Goal: Task Accomplishment & Management: Use online tool/utility

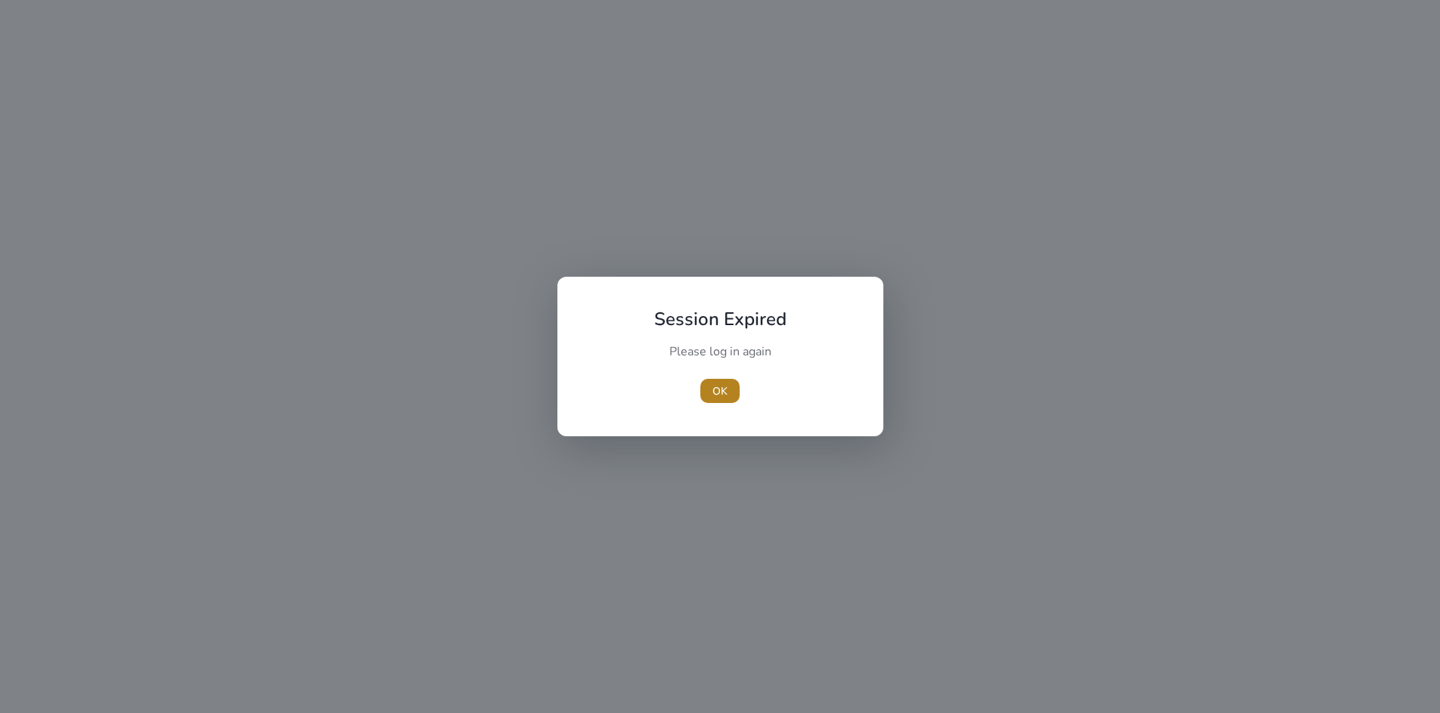
click at [716, 387] on span "OK" at bounding box center [720, 392] width 15 height 16
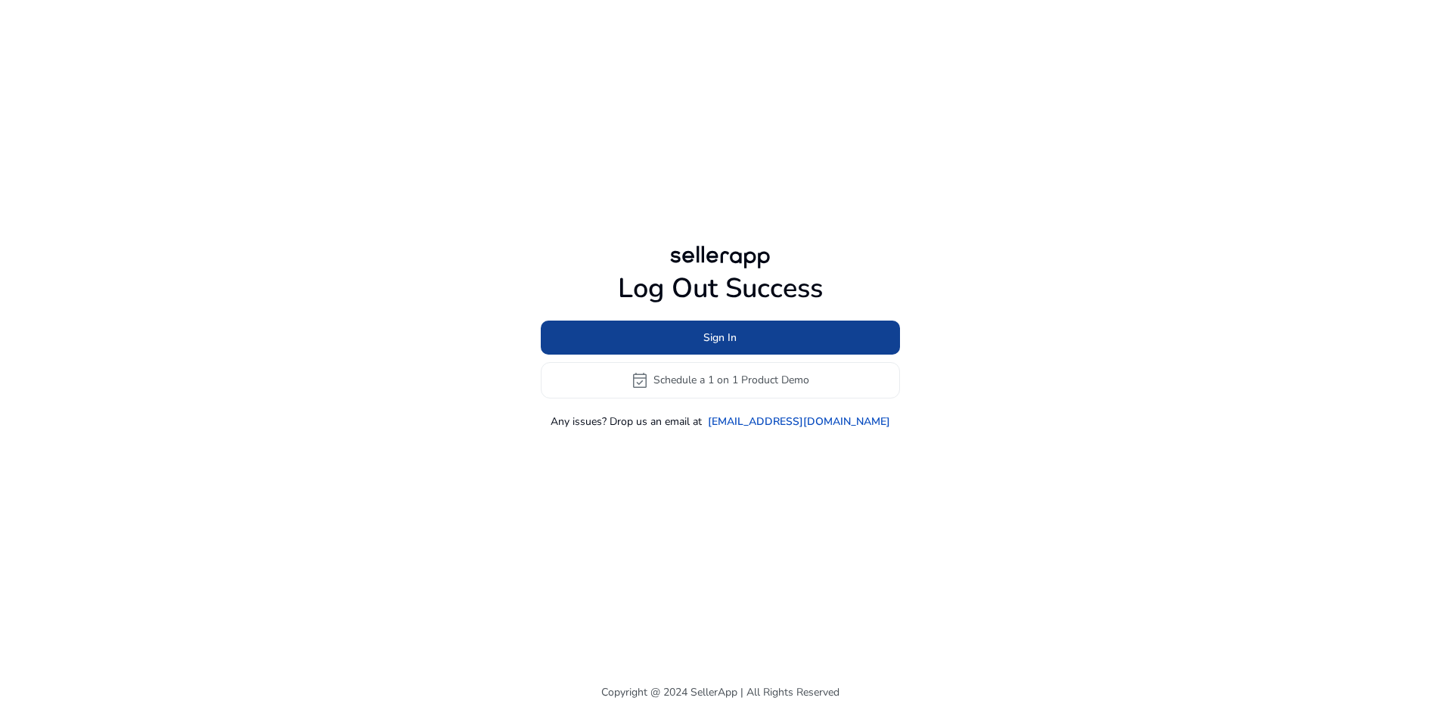
click at [682, 341] on span at bounding box center [720, 337] width 359 height 36
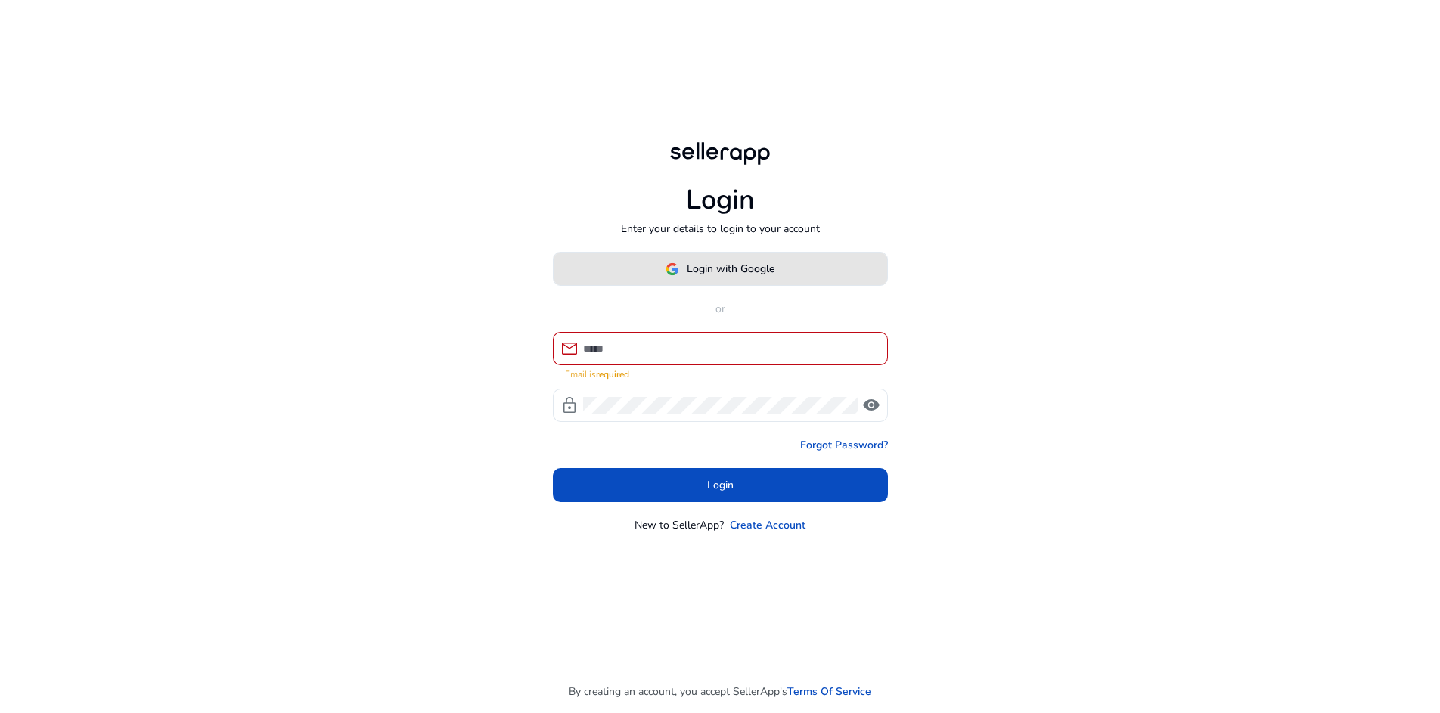
click at [673, 275] on img at bounding box center [673, 269] width 14 height 14
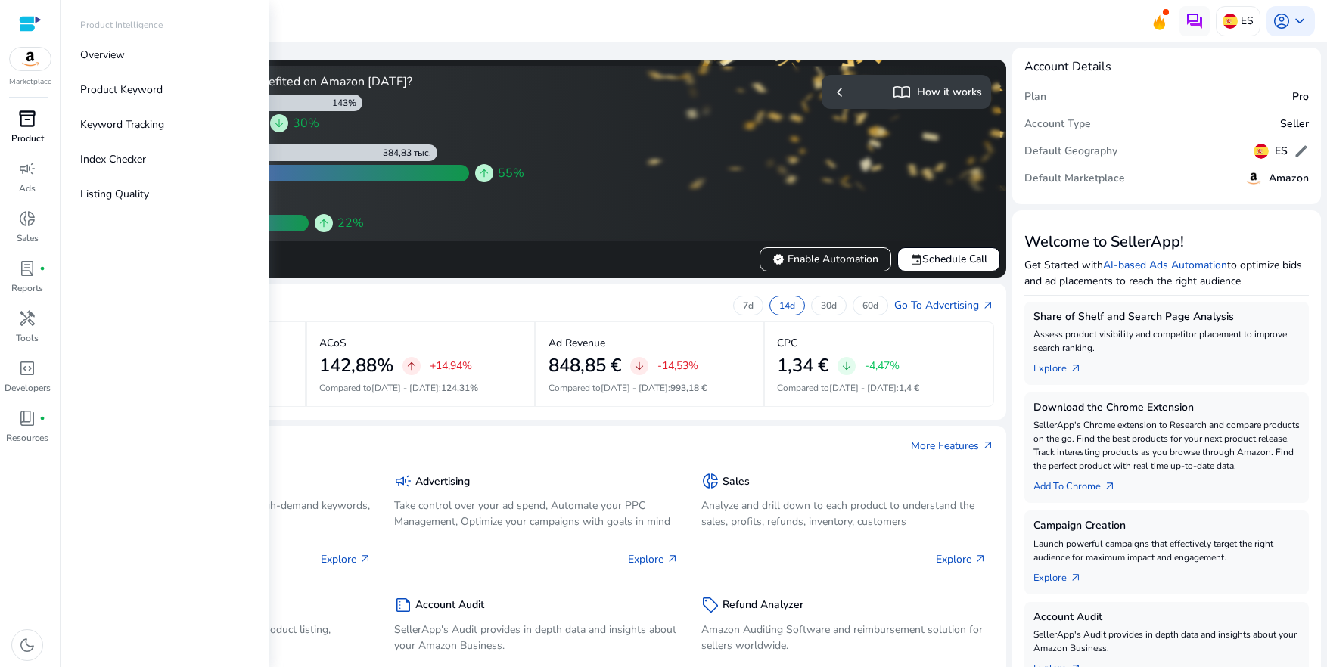
click at [35, 123] on span "inventory_2" at bounding box center [27, 119] width 18 height 18
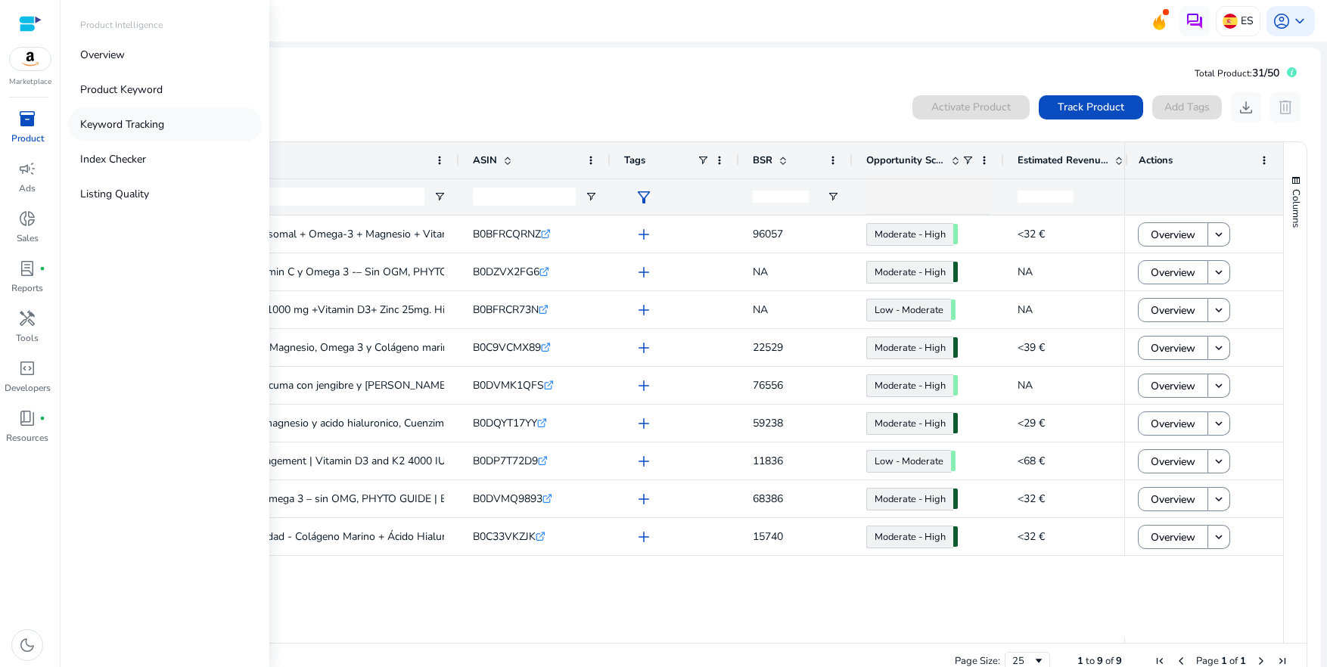
click at [110, 120] on p "Keyword Tracking" at bounding box center [122, 124] width 84 height 16
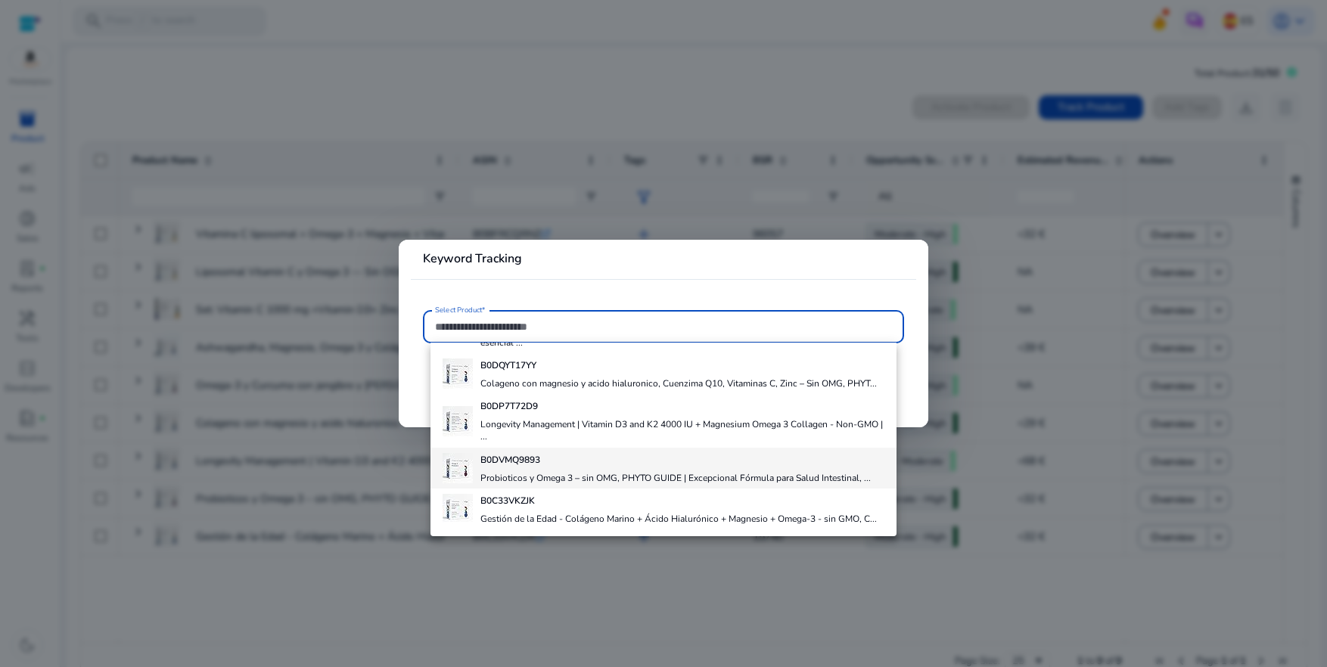
scroll to position [250, 0]
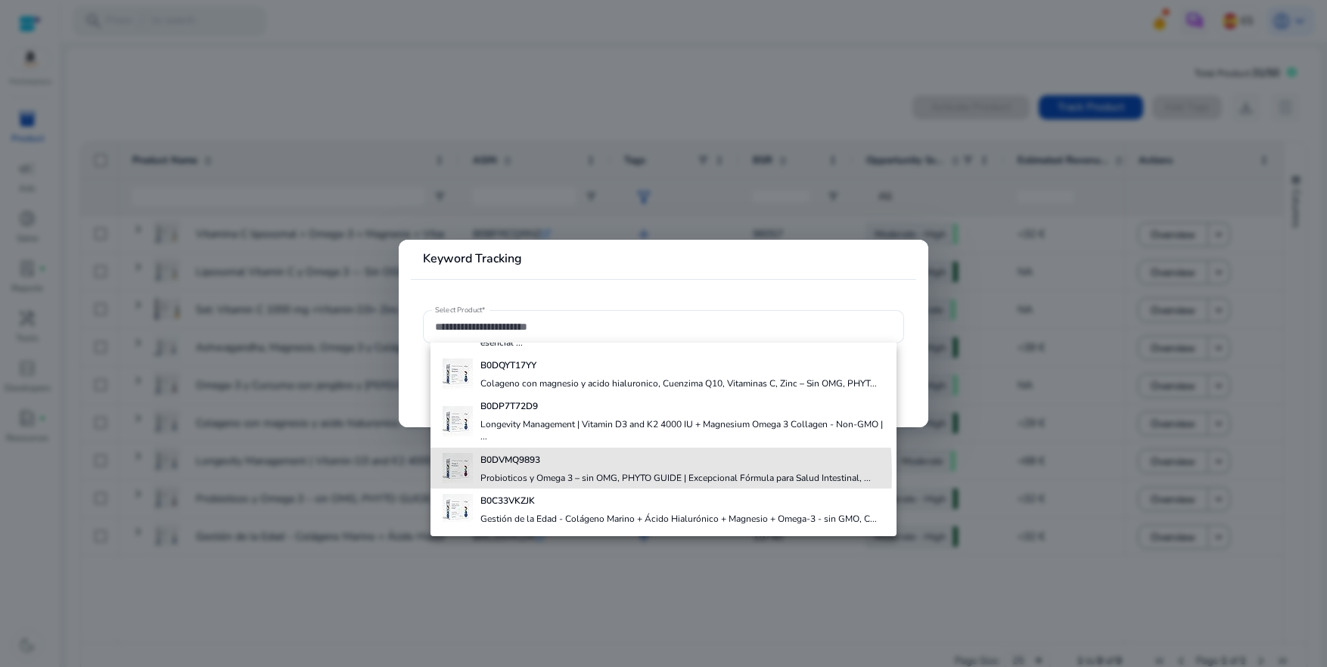
click at [545, 474] on h4 "Probioticos y Omega 3 – sin OMG, PHYTO GUIDE | Excepcional Fórmula para Salud I…" at bounding box center [675, 478] width 390 height 12
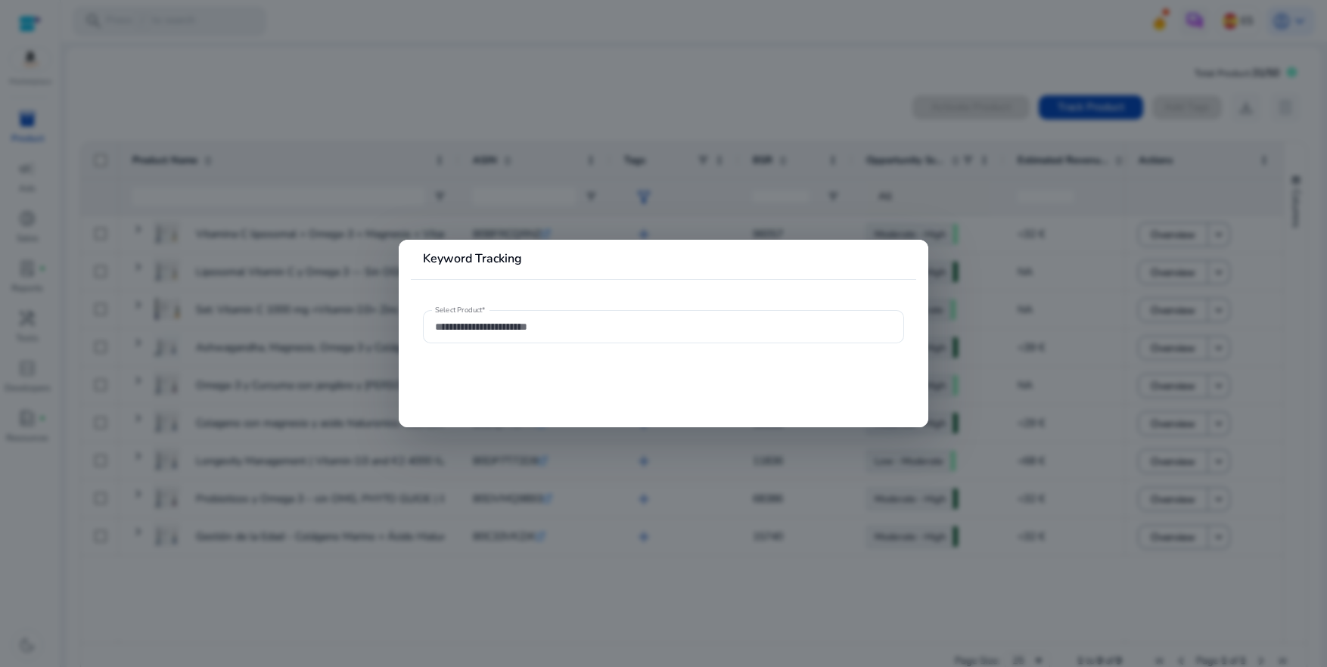
type input "**********"
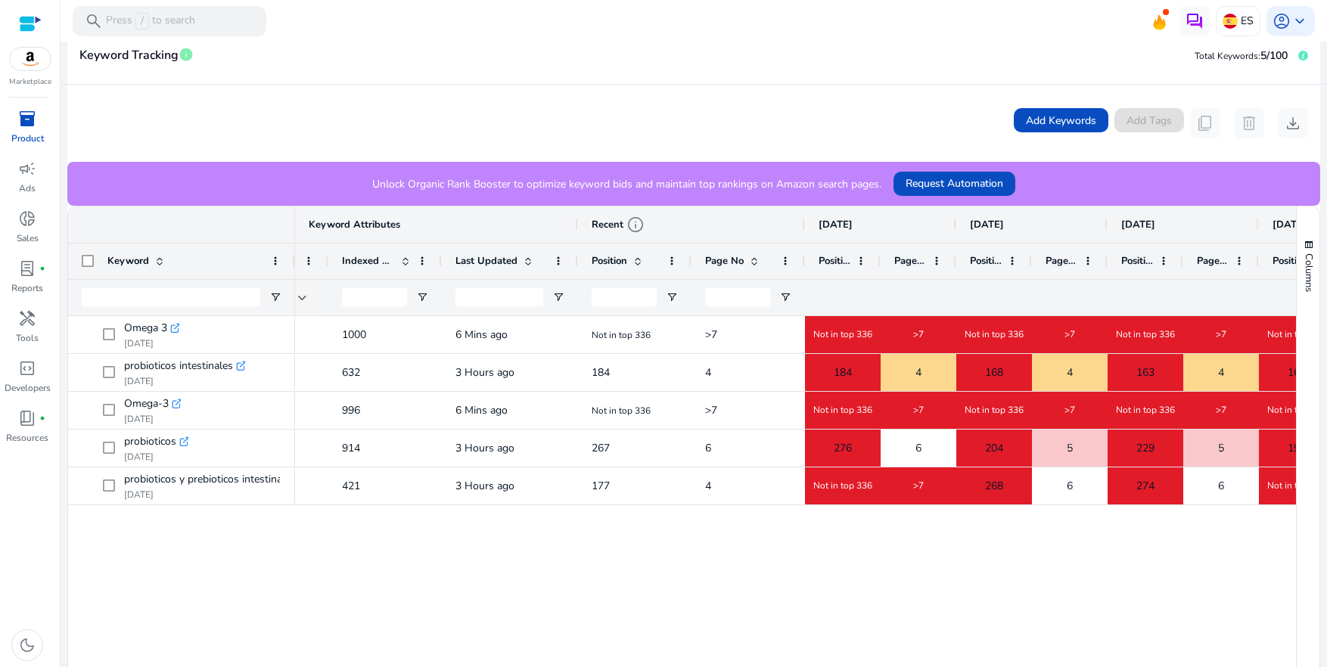
scroll to position [0, 241]
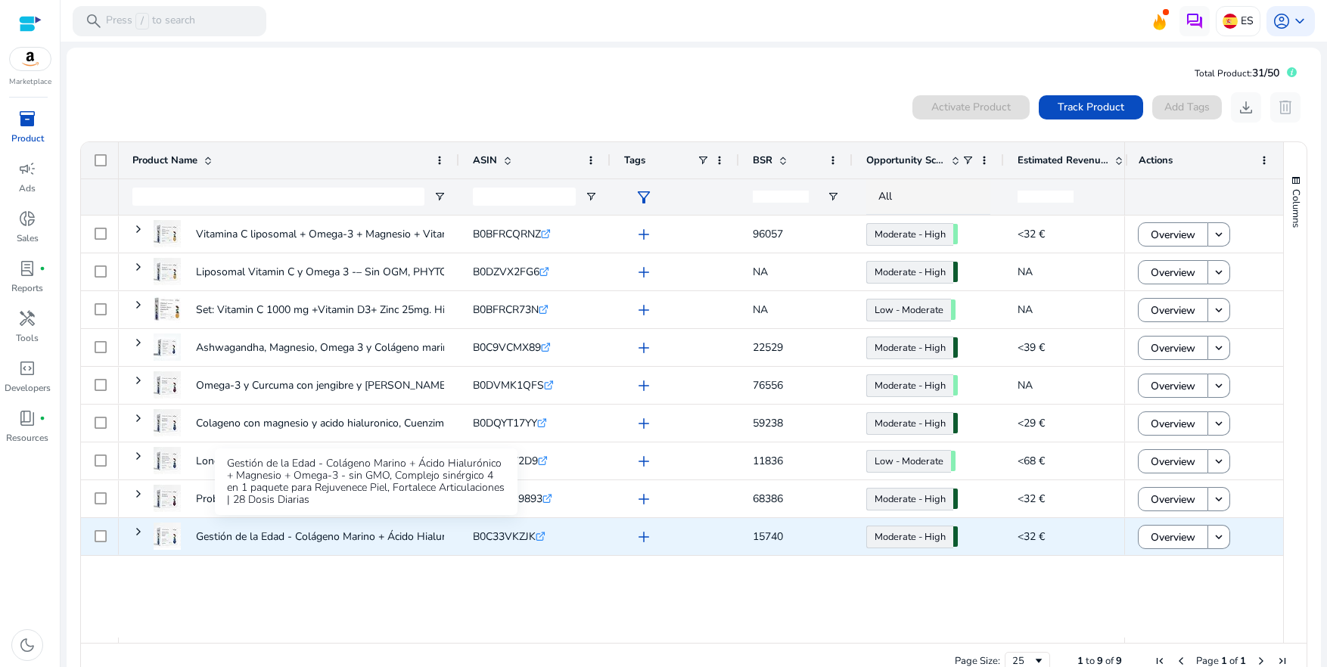
click at [274, 535] on p "Gestión de la Edad - Colágeno Marino + Ácido Hialurónico + Magnesio..." at bounding box center [365, 536] width 339 height 31
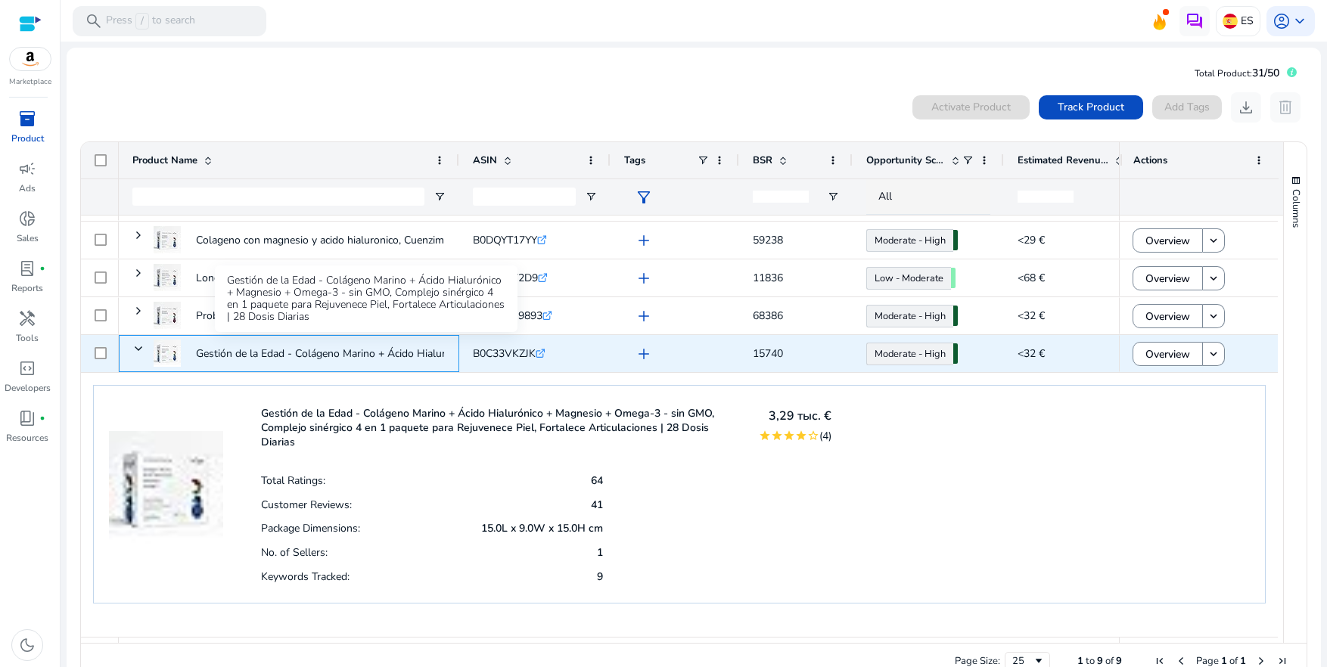
click at [297, 359] on p "Gestión de la Edad - Colágeno Marino + Ácido Hialurónico + Magnesio..." at bounding box center [365, 353] width 339 height 31
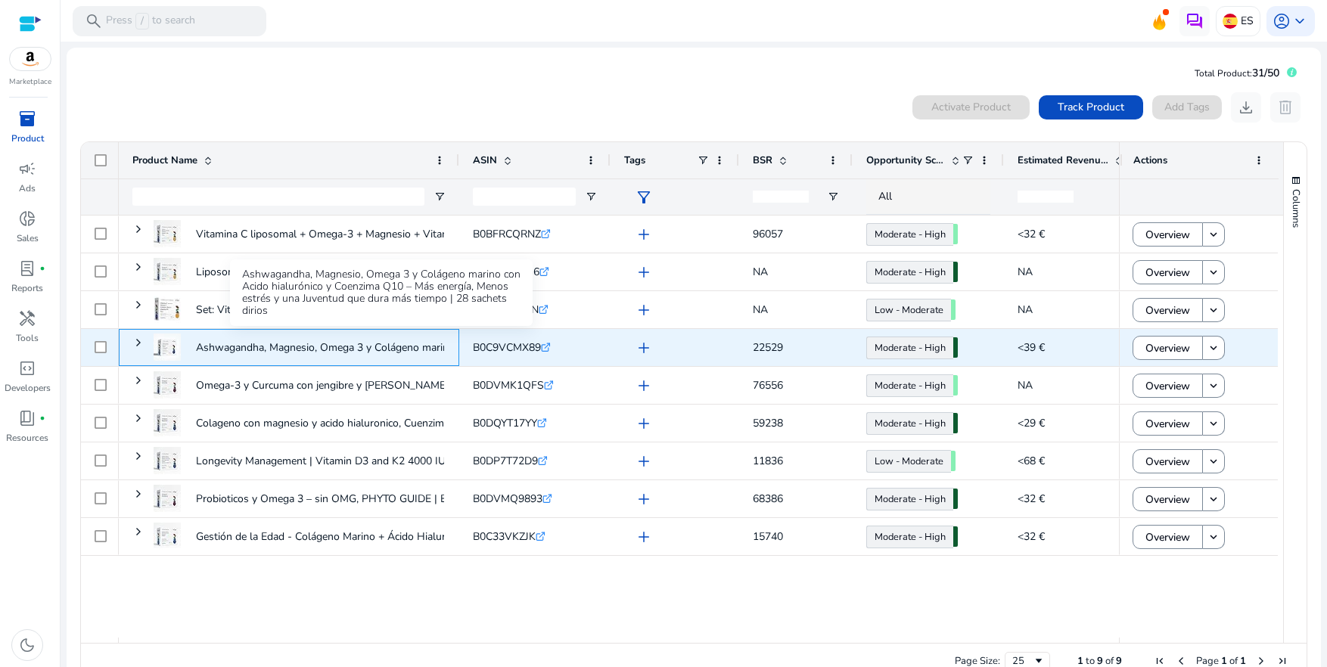
click at [297, 359] on p "Ashwagandha, Magnesio, Omega 3 y Colágeno marino con Acido hialurónico..." at bounding box center [380, 347] width 369 height 31
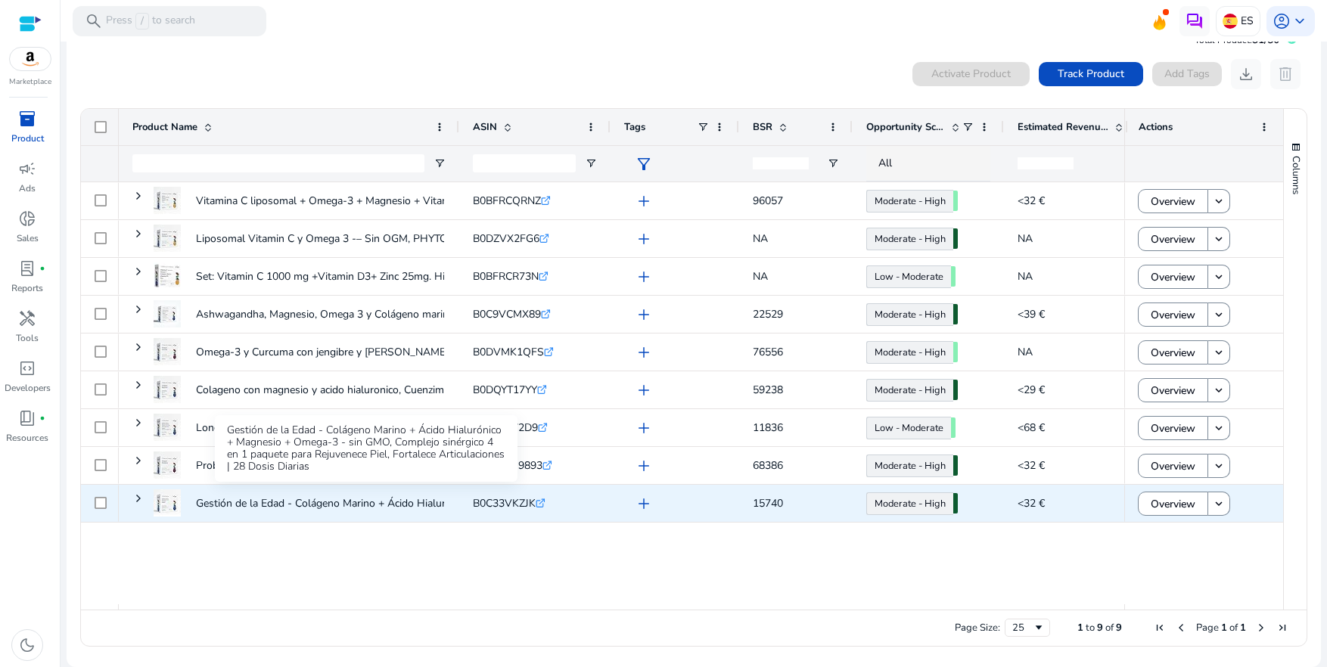
click at [228, 498] on p "Gestión de la Edad - Colágeno Marino + Ácido Hialurónico + Magnesio..." at bounding box center [365, 503] width 339 height 31
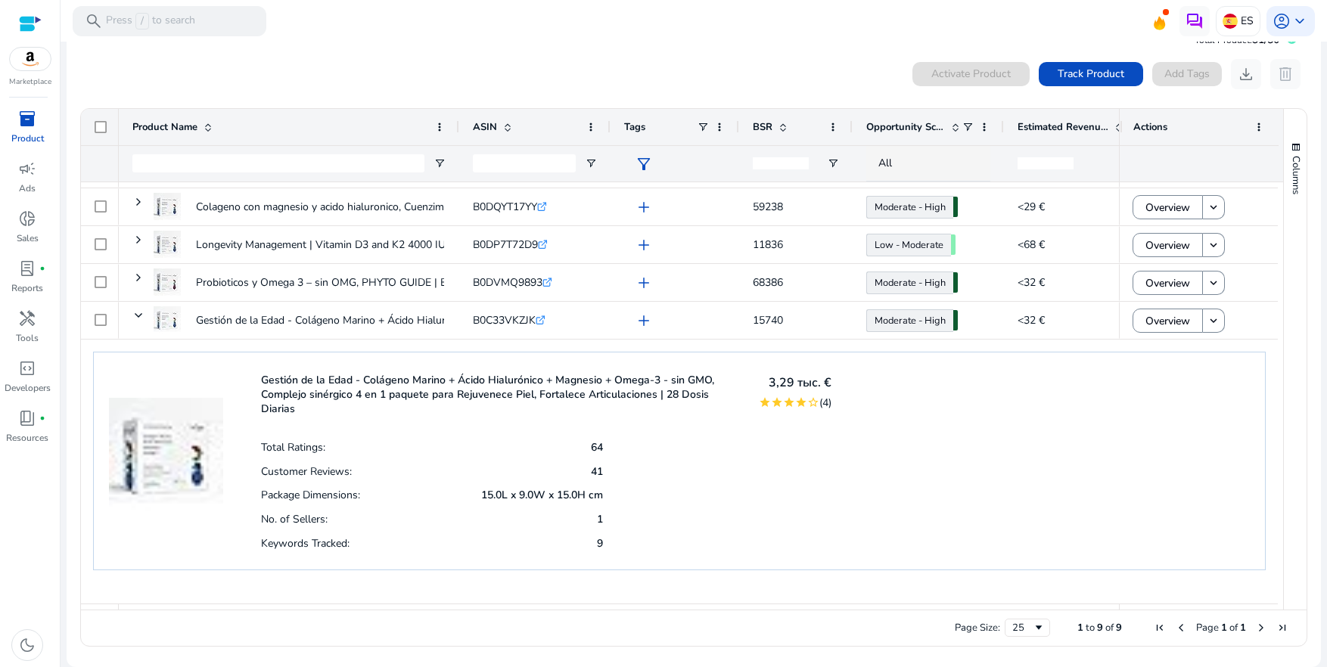
drag, startPoint x: 594, startPoint y: 542, endPoint x: 570, endPoint y: 542, distance: 23.5
click at [597, 542] on p "9" at bounding box center [600, 543] width 6 height 14
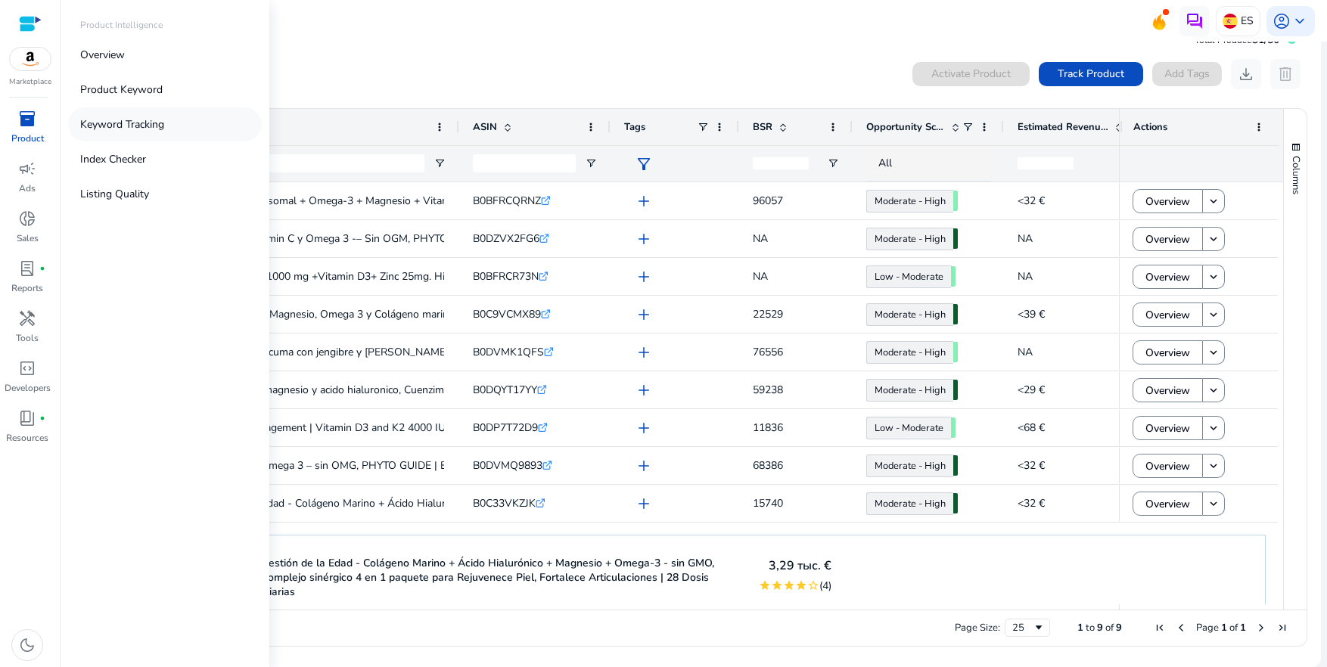
click at [107, 124] on p "Keyword Tracking" at bounding box center [122, 124] width 84 height 16
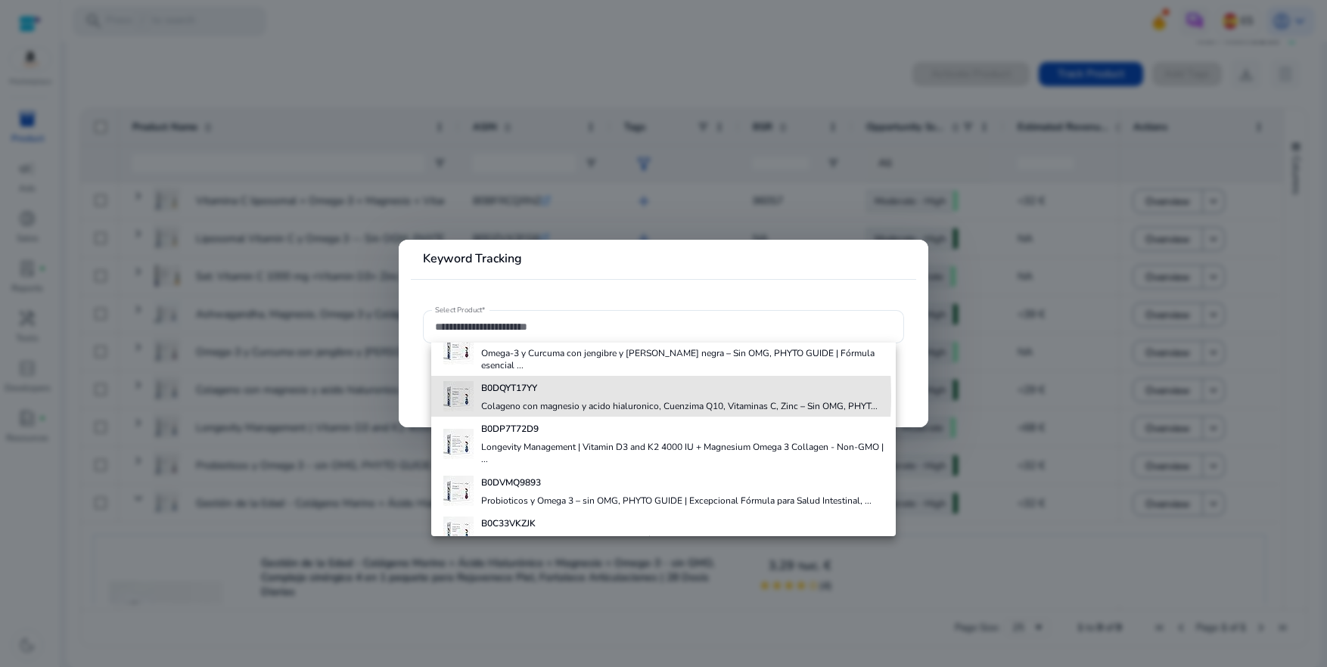
click at [517, 395] on div "B0DQYT17YY Colageno con magnesio y acido hialuronico, Cuenzima Q10, Vitaminas C…" at bounding box center [679, 396] width 396 height 41
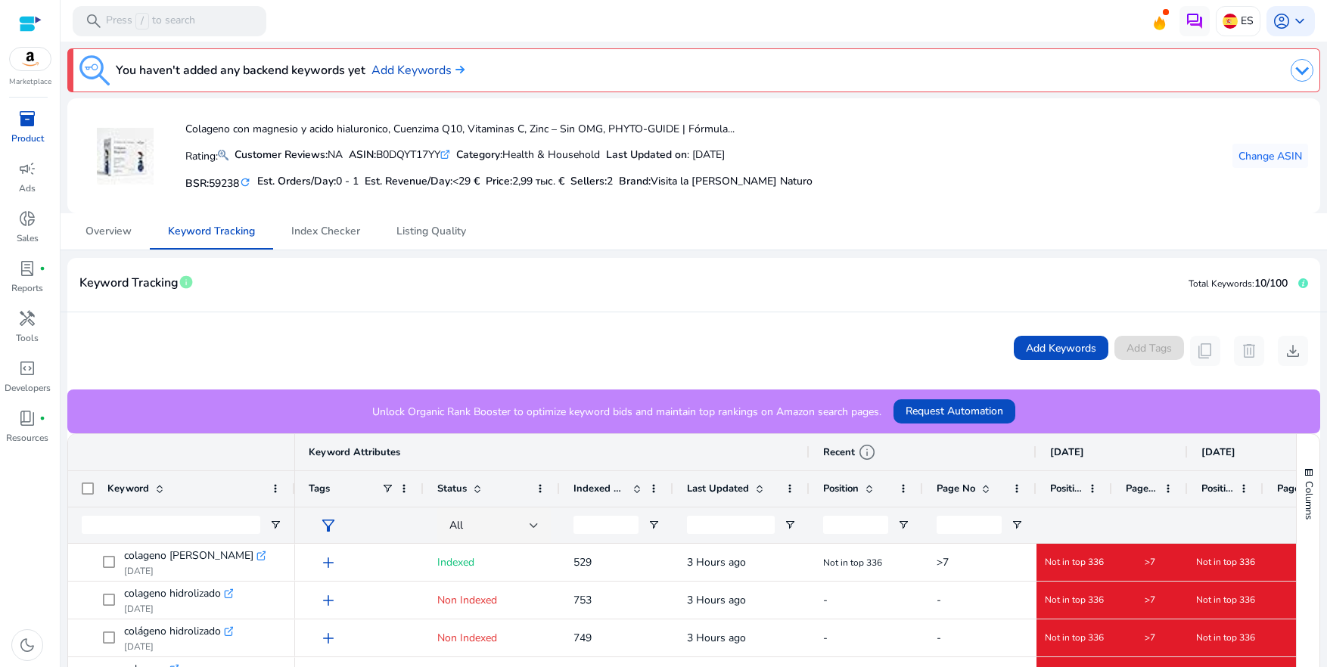
scroll to position [254, 0]
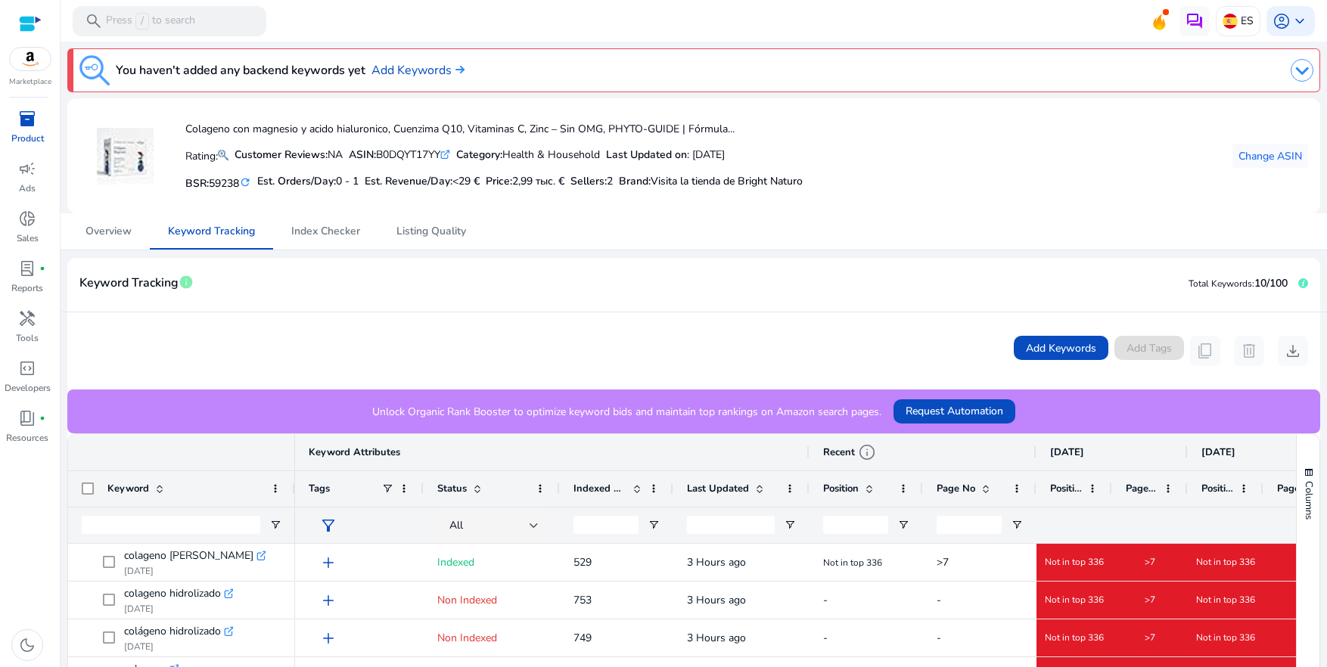
scroll to position [254, 0]
